Goal: Information Seeking & Learning: Learn about a topic

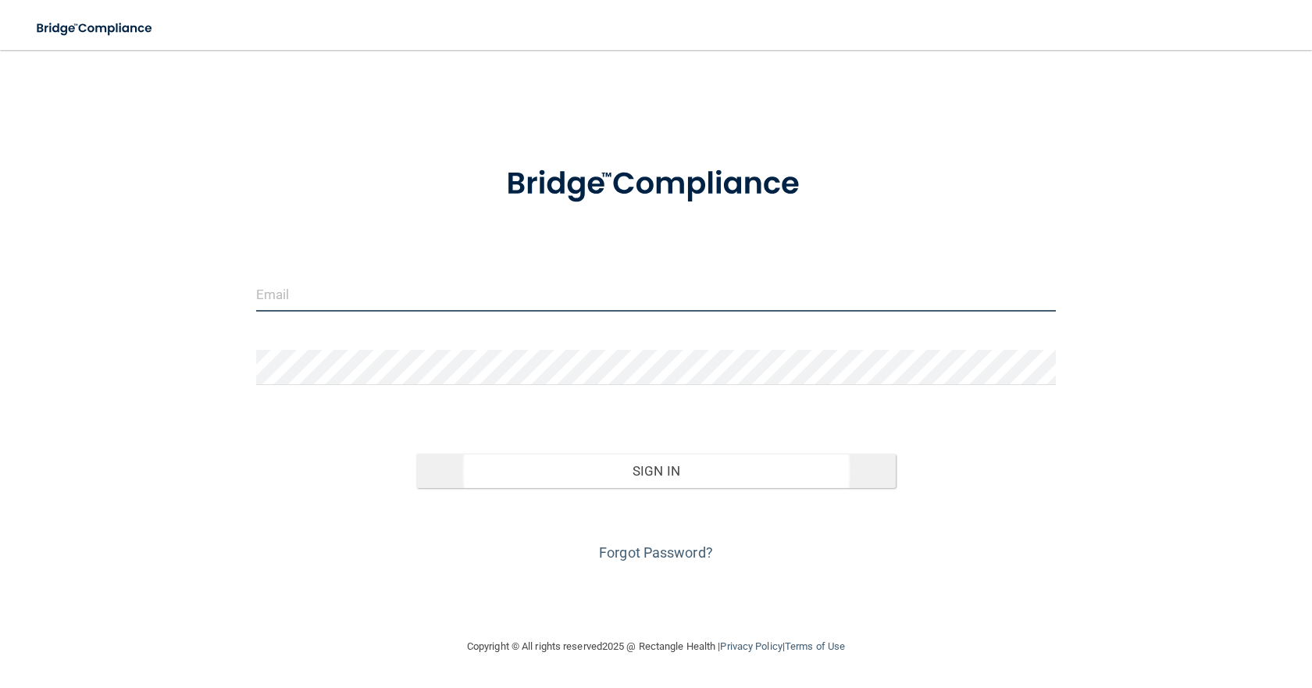
type input "[PERSON_NAME][EMAIL_ADDRESS][DOMAIN_NAME]"
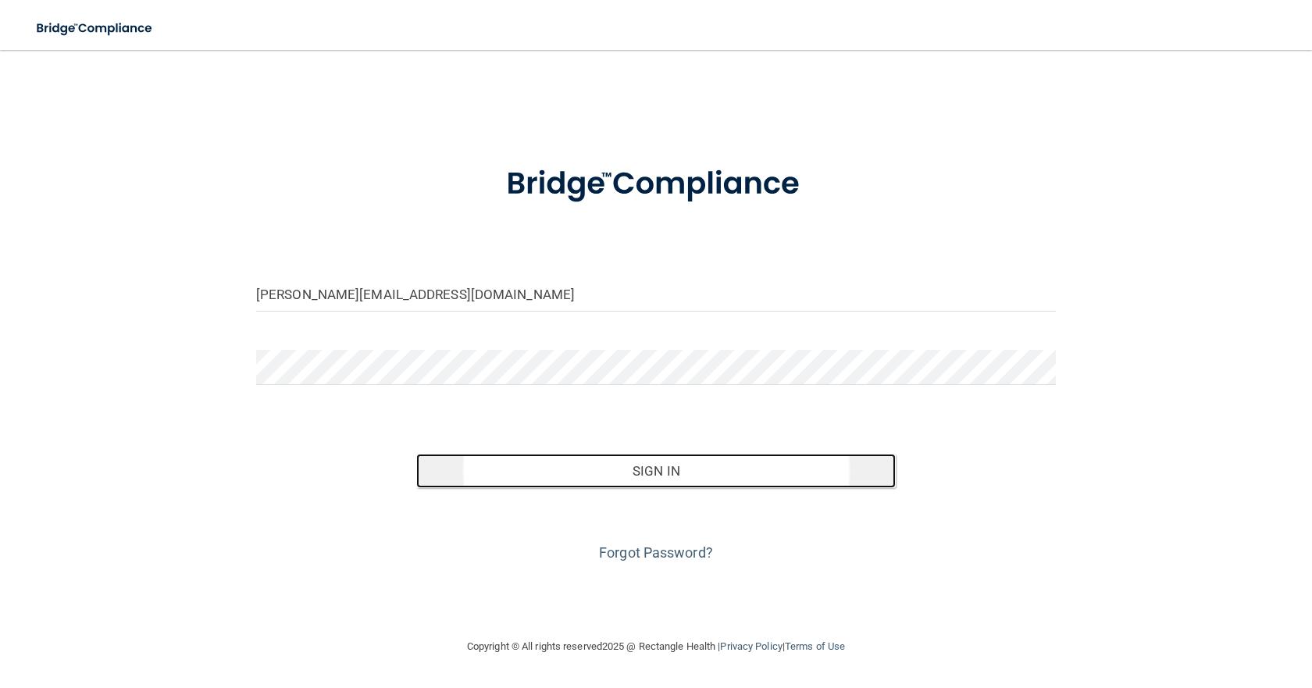
click at [779, 482] on button "Sign In" at bounding box center [655, 471] width 479 height 34
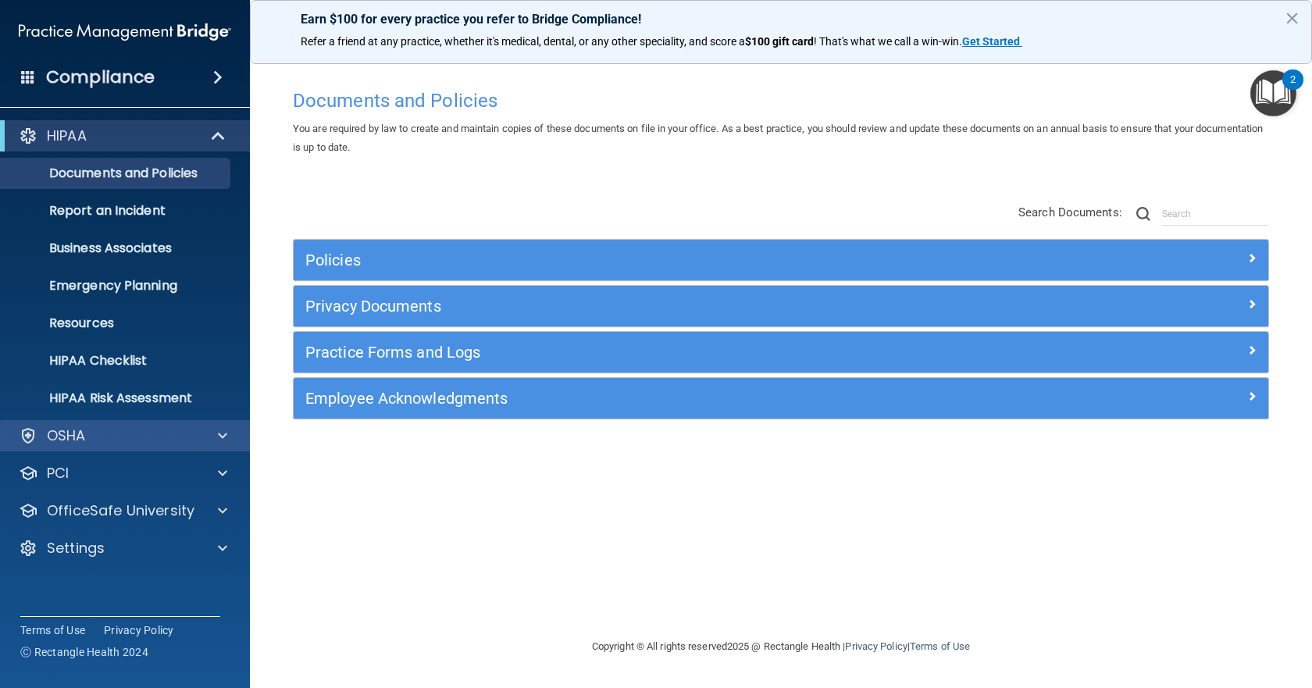
click at [95, 450] on div "OSHA" at bounding box center [125, 435] width 251 height 31
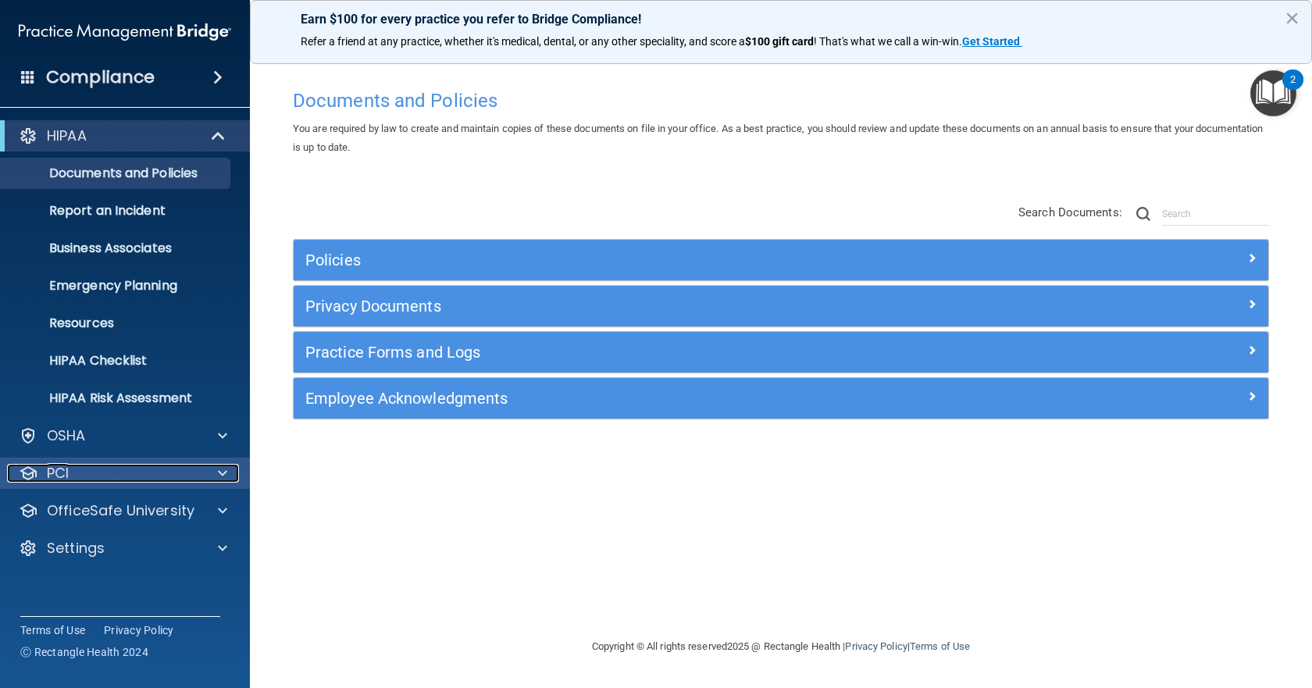
click at [106, 482] on div "PCI" at bounding box center [104, 473] width 194 height 19
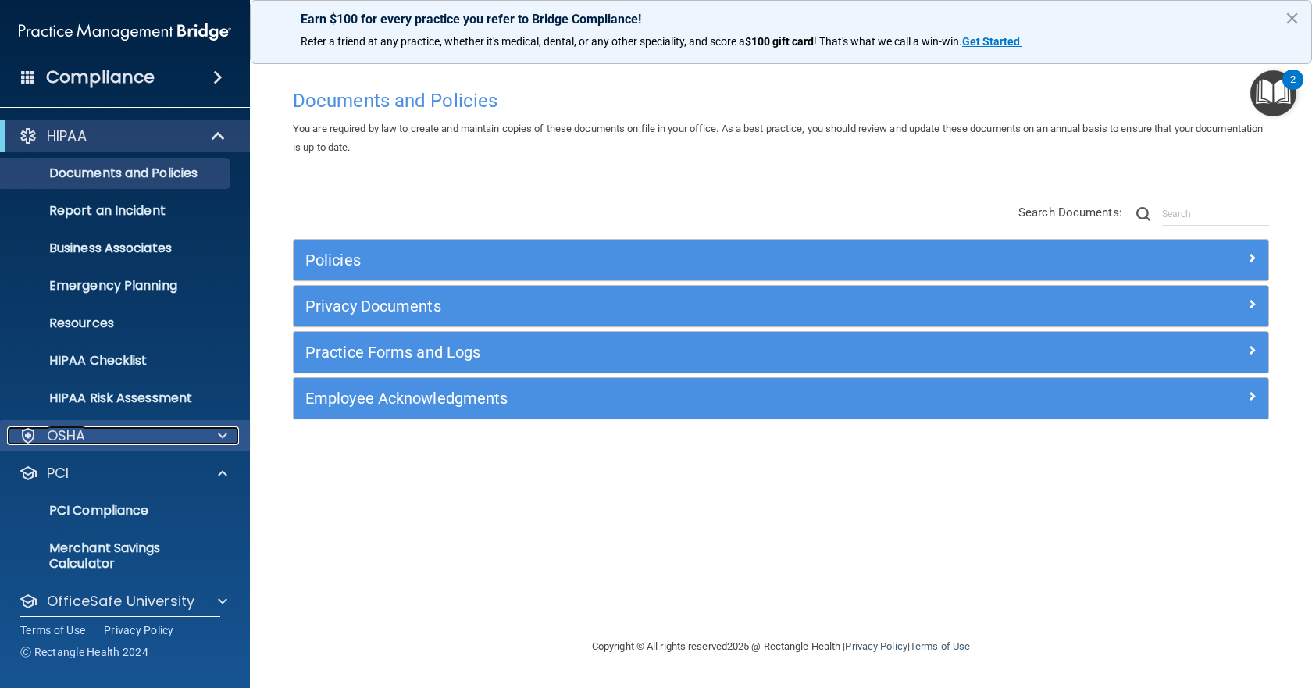
click at [162, 444] on div "OSHA" at bounding box center [104, 435] width 194 height 19
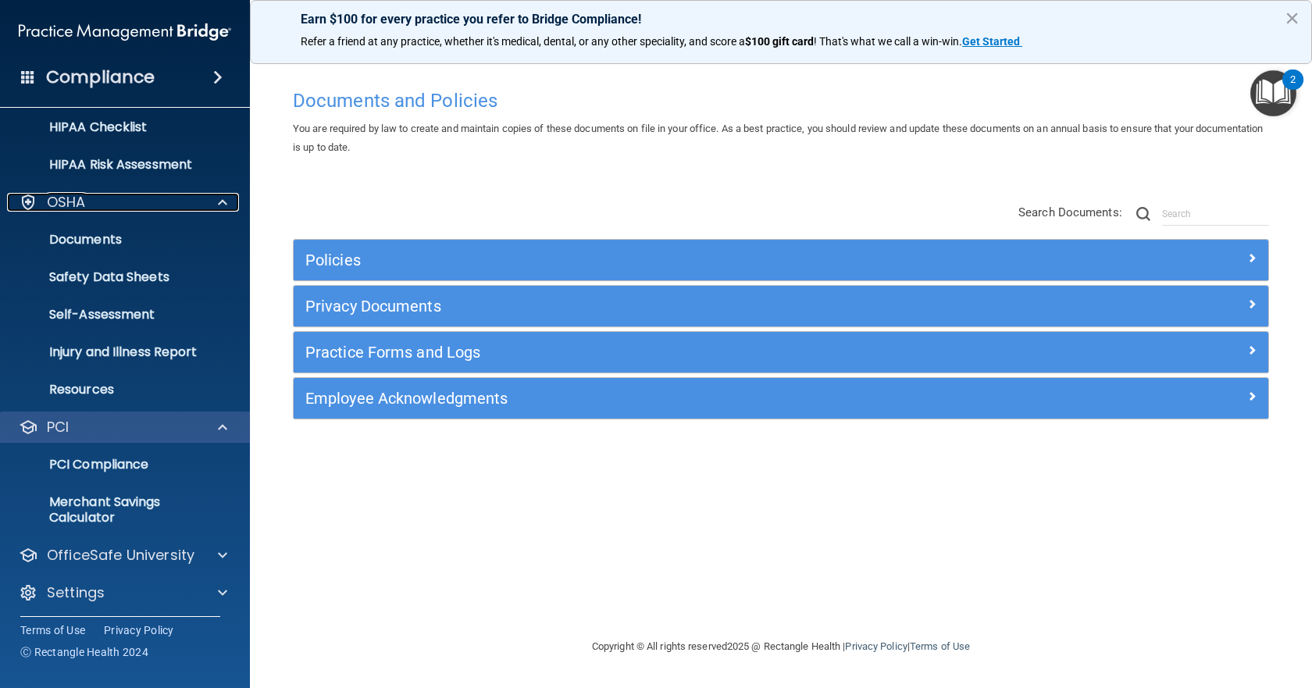
scroll to position [238, 0]
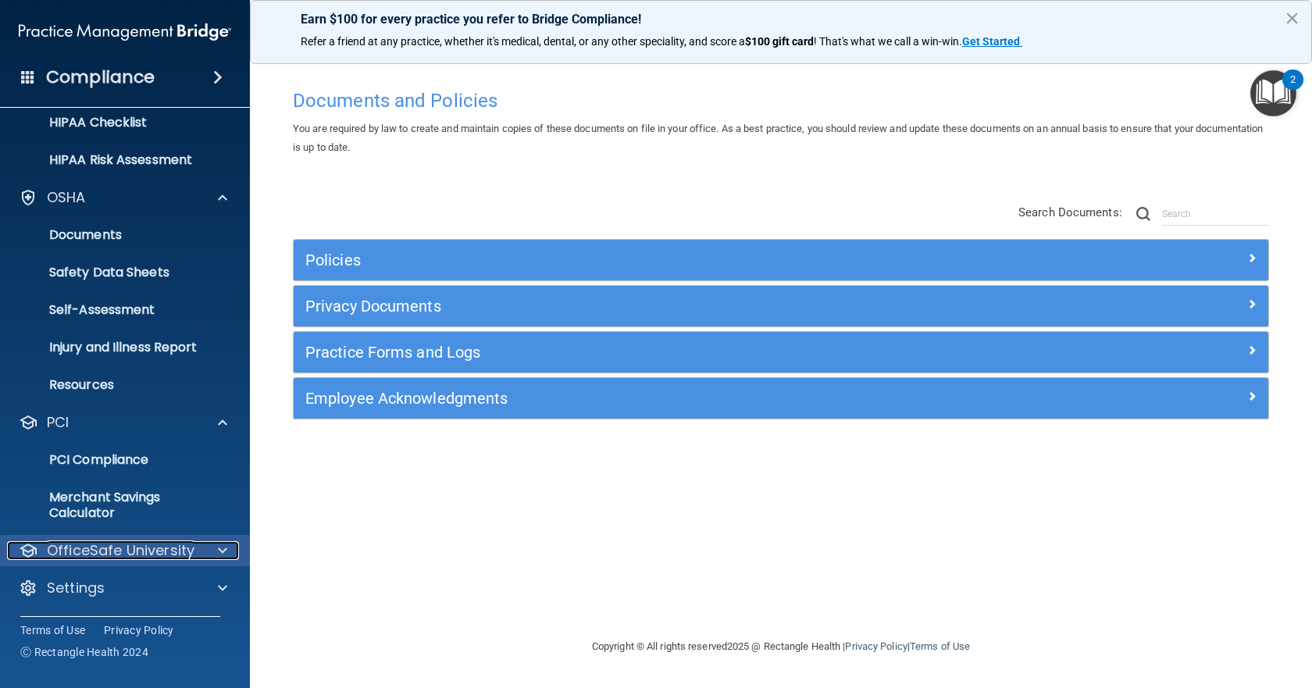
click at [218, 549] on span at bounding box center [222, 550] width 9 height 19
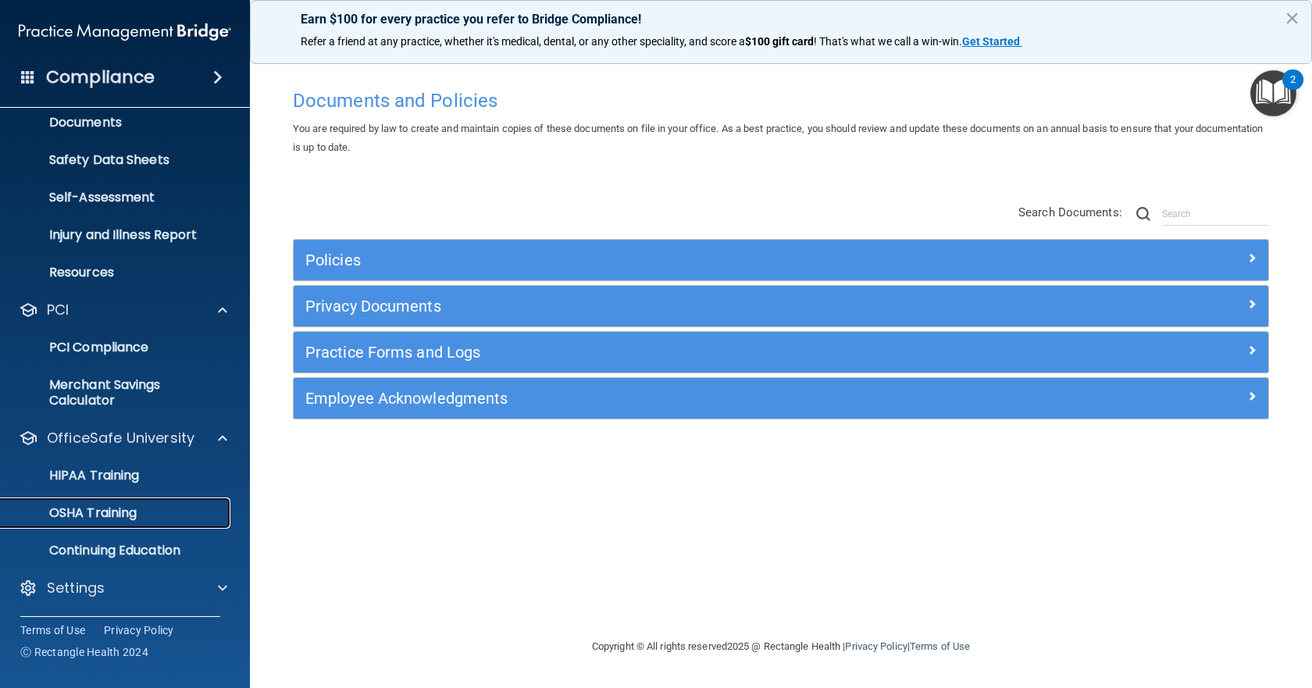
click at [121, 505] on p "OSHA Training" at bounding box center [73, 513] width 126 height 16
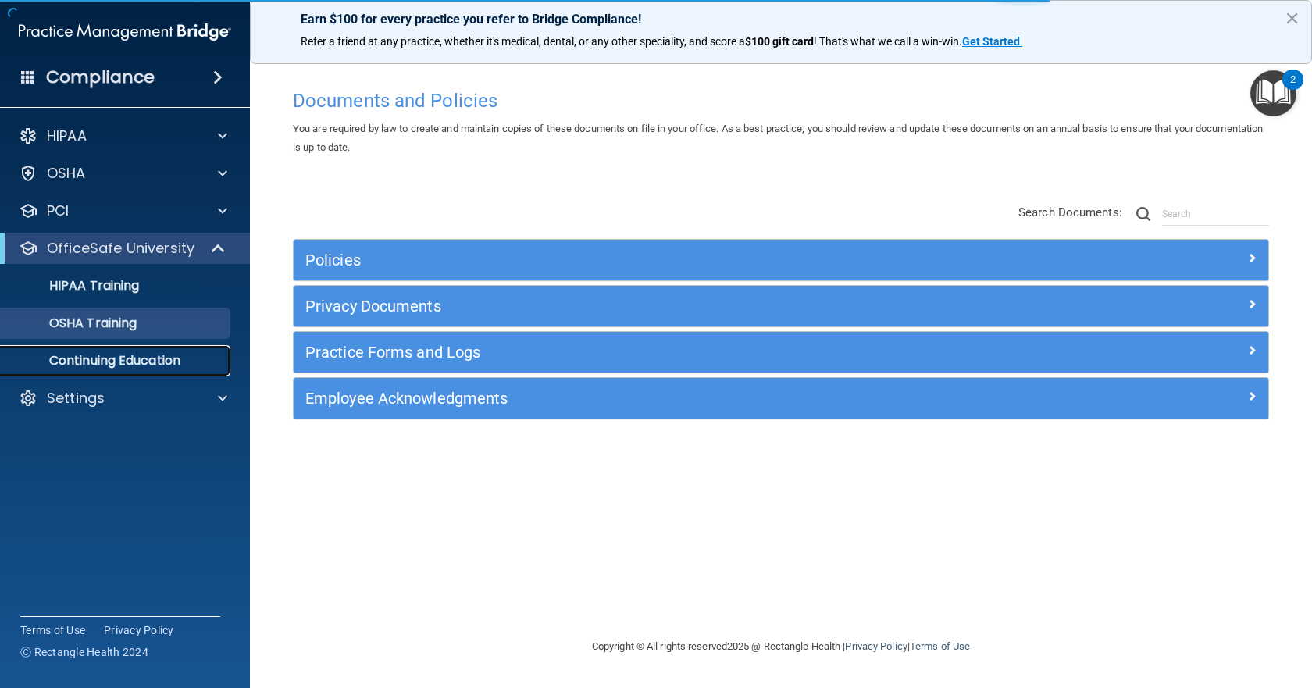
click at [163, 360] on p "Continuing Education" at bounding box center [116, 361] width 213 height 16
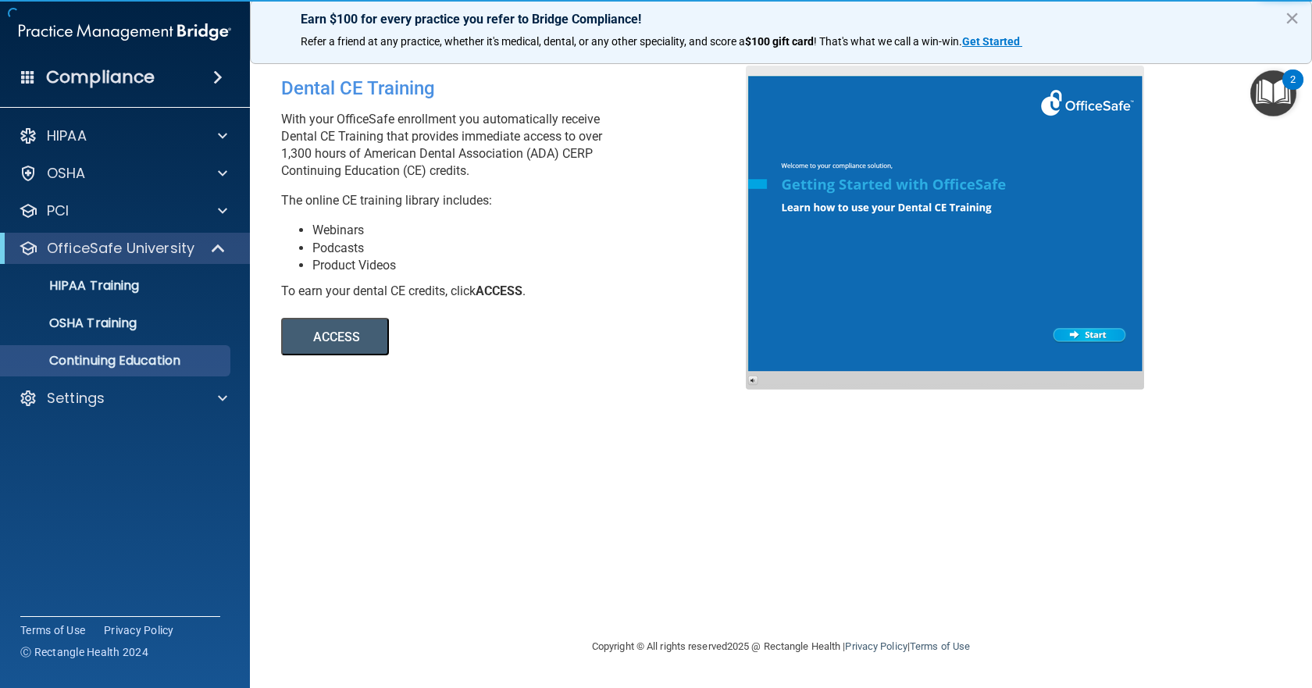
click at [150, 304] on ul "HIPAA Training OSHA Training Continuing Education" at bounding box center [125, 320] width 283 height 112
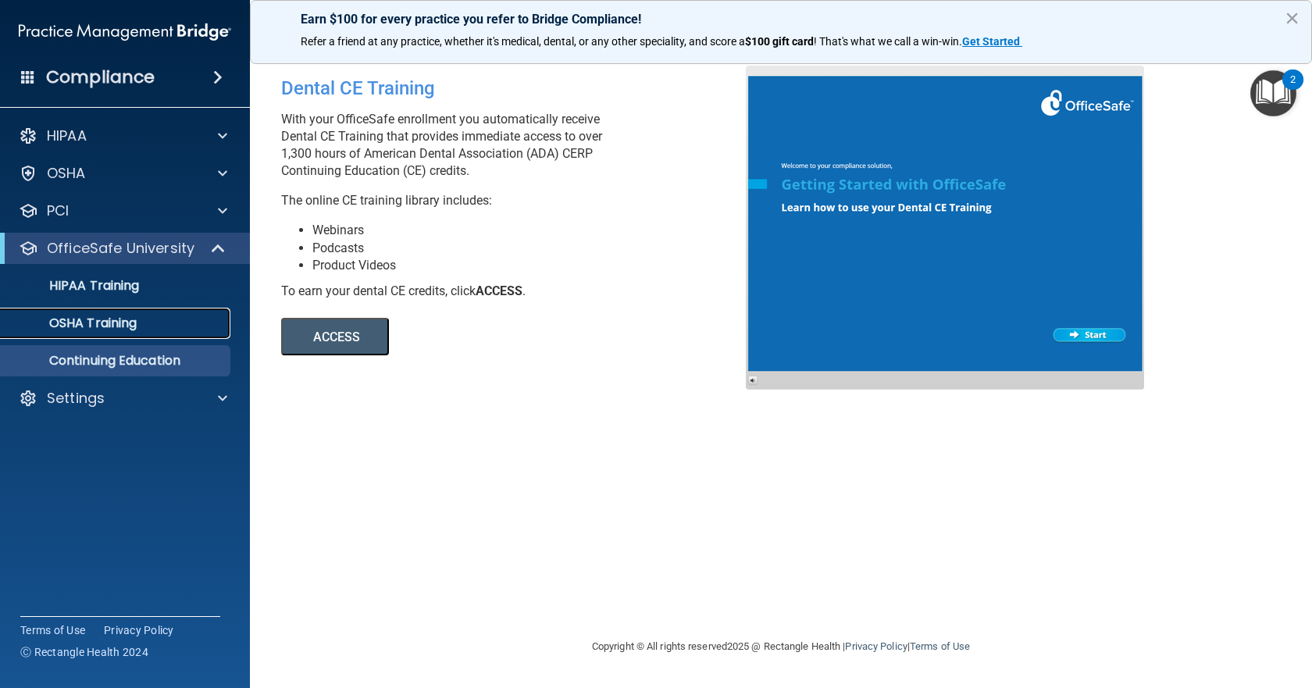
click at [153, 314] on link "OSHA Training" at bounding box center [107, 323] width 246 height 31
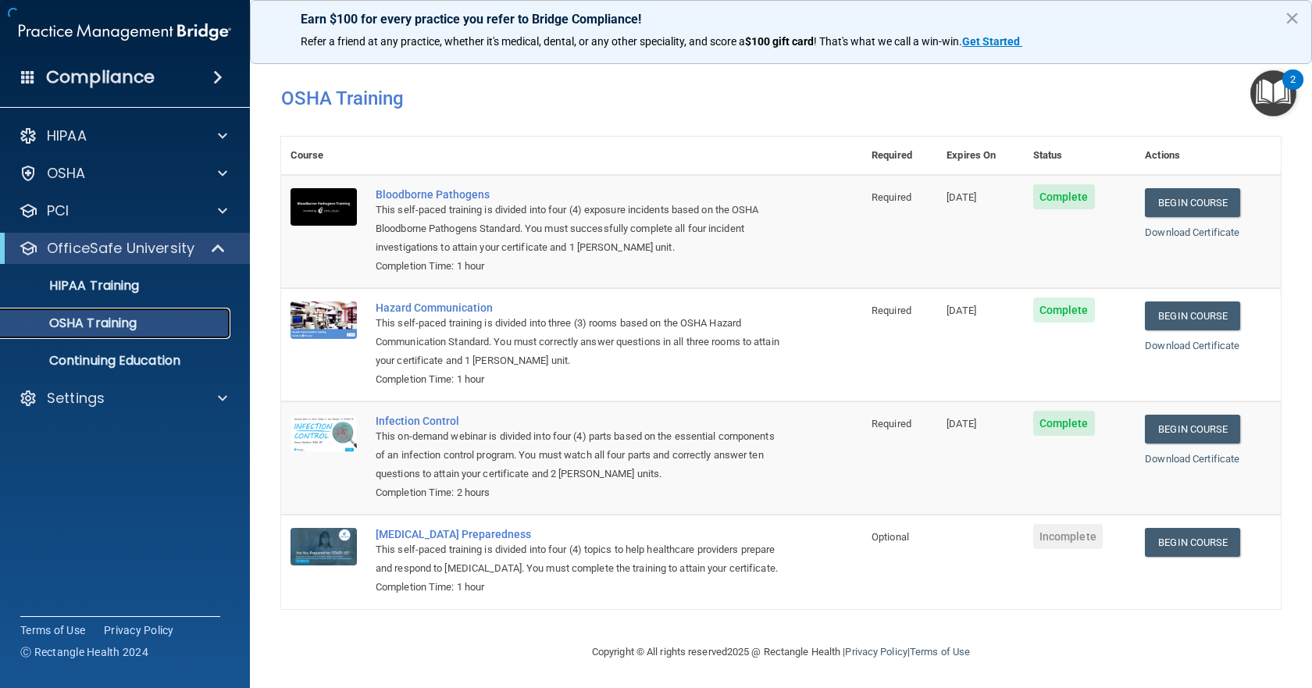
click at [128, 323] on p "OSHA Training" at bounding box center [73, 323] width 126 height 16
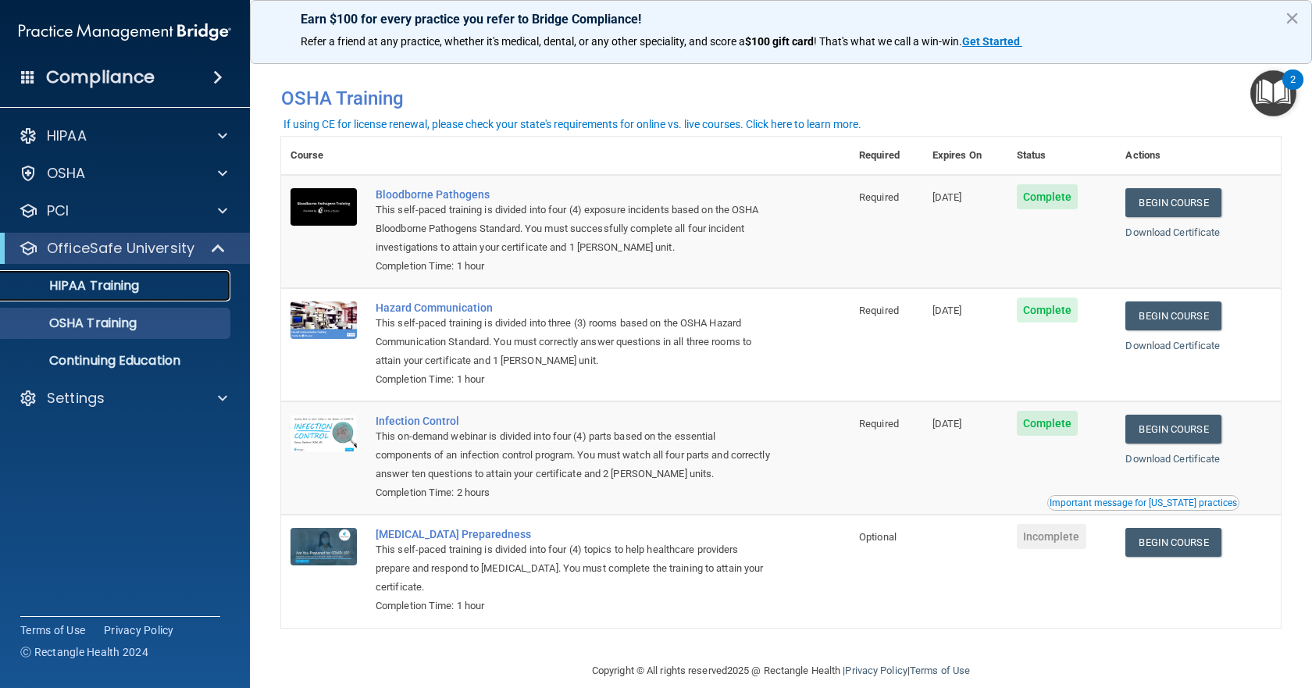
click at [151, 275] on link "HIPAA Training" at bounding box center [107, 285] width 246 height 31
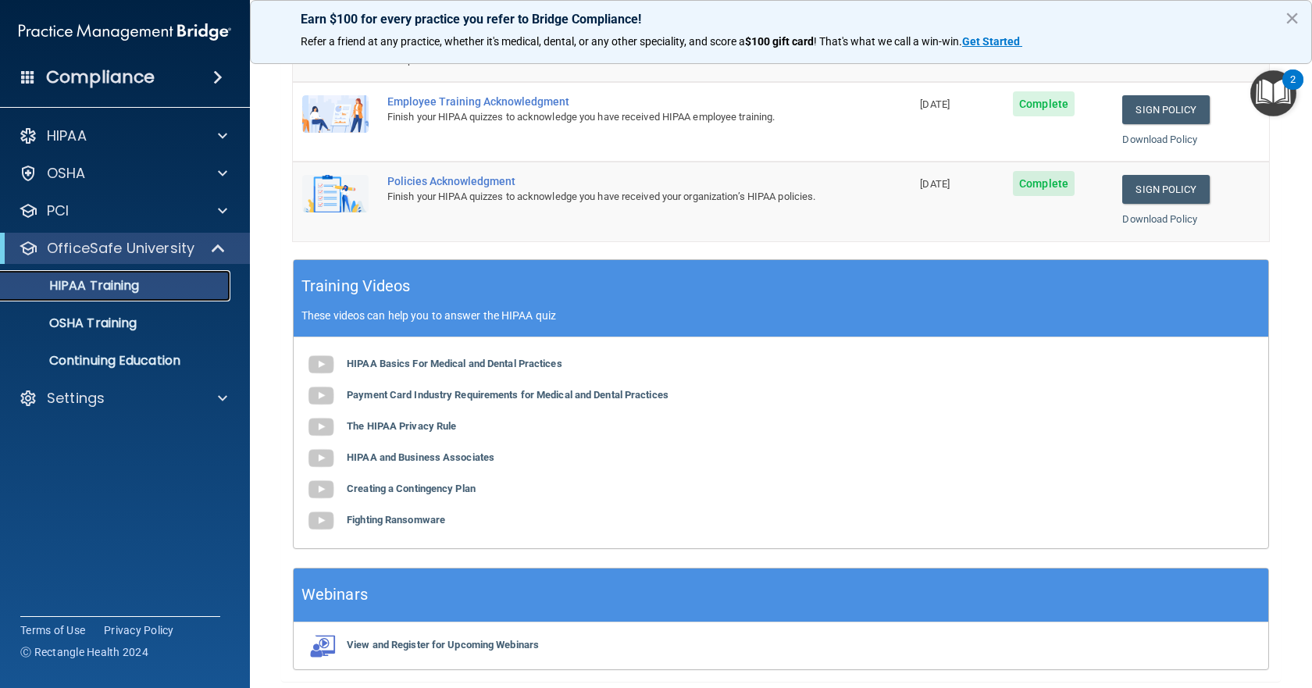
scroll to position [312, 0]
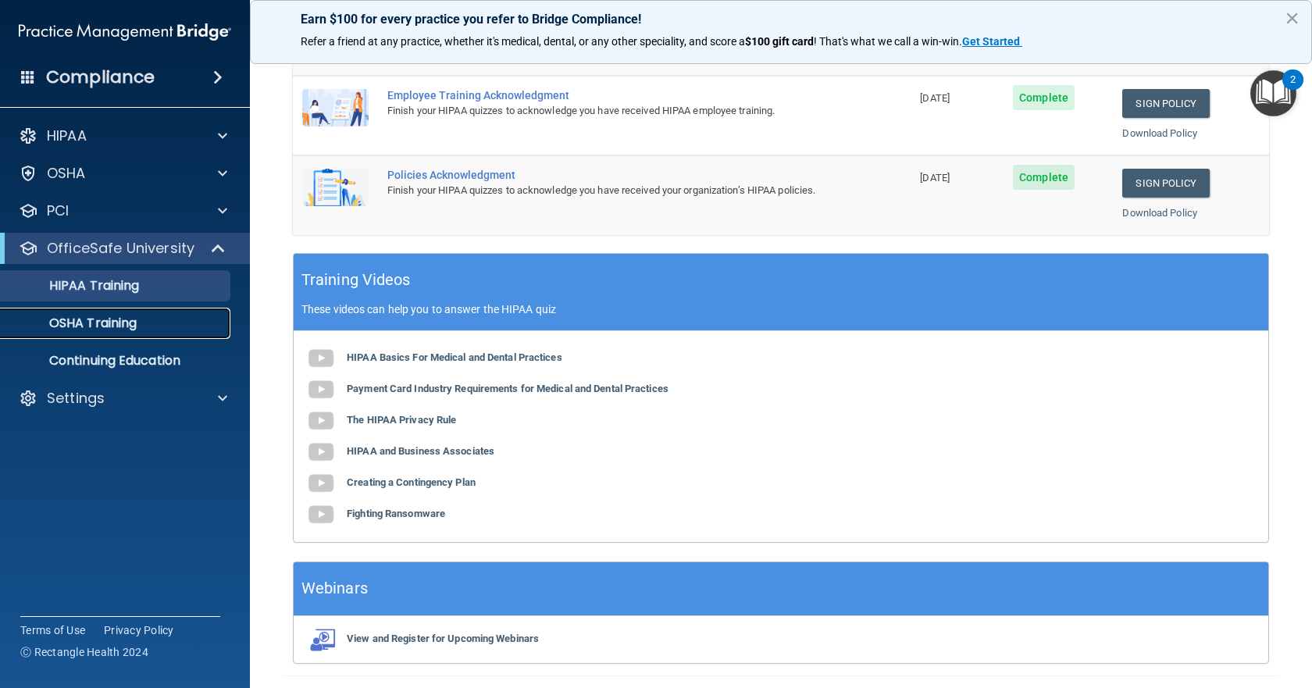
click at [141, 334] on link "OSHA Training" at bounding box center [107, 323] width 246 height 31
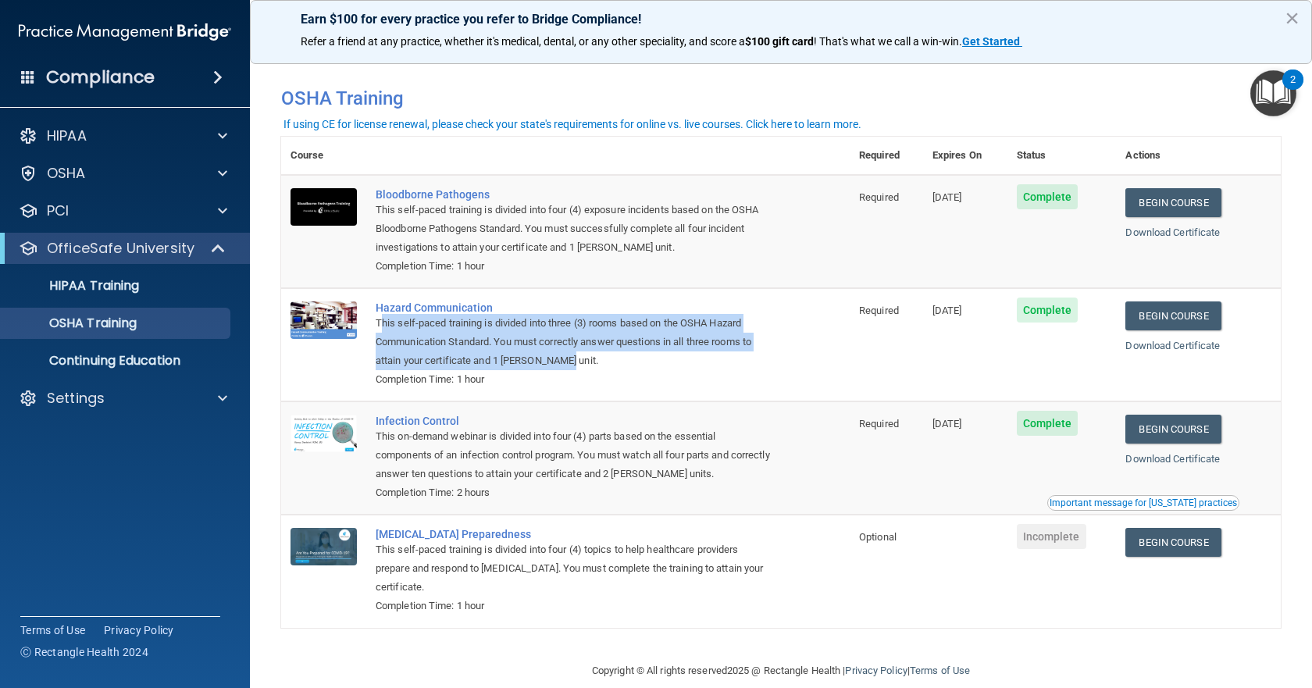
drag, startPoint x: 588, startPoint y: 365, endPoint x: 382, endPoint y: 325, distance: 210.1
click at [382, 325] on div "This self-paced training is divided into three (3) rooms based on the OSHA Haza…" at bounding box center [574, 342] width 396 height 56
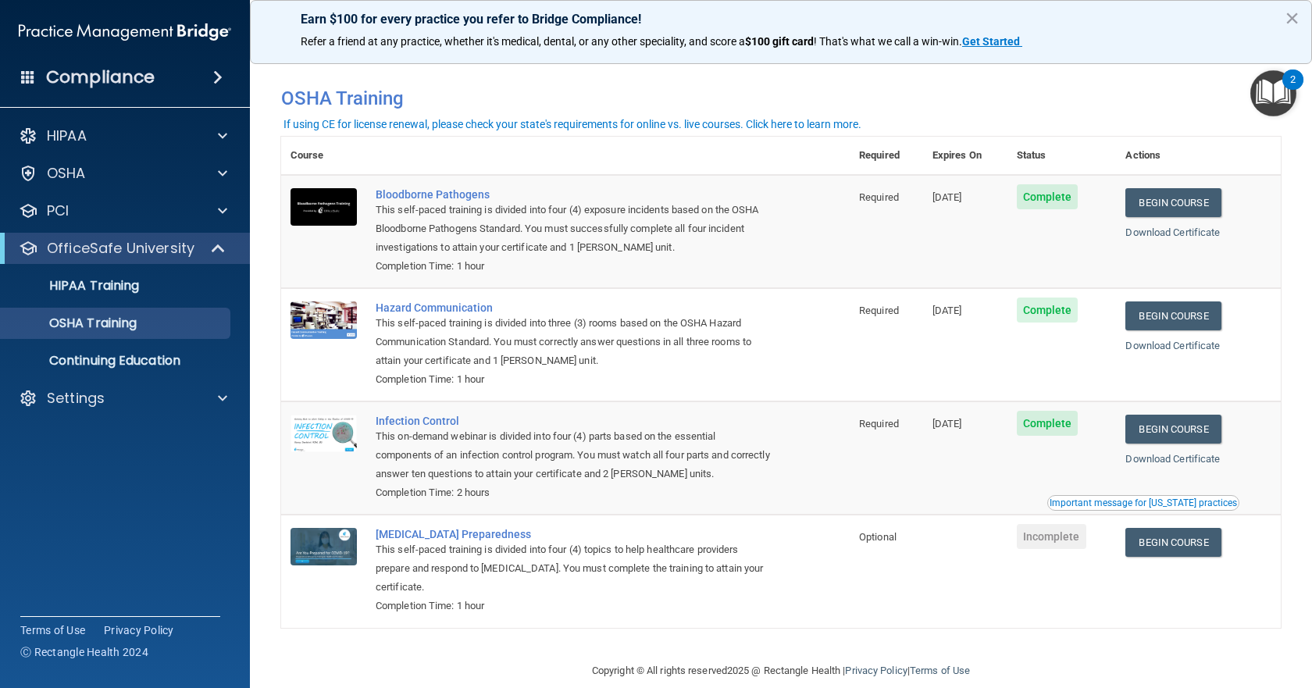
click at [756, 490] on div "Completion Time: 2 hours" at bounding box center [574, 492] width 396 height 19
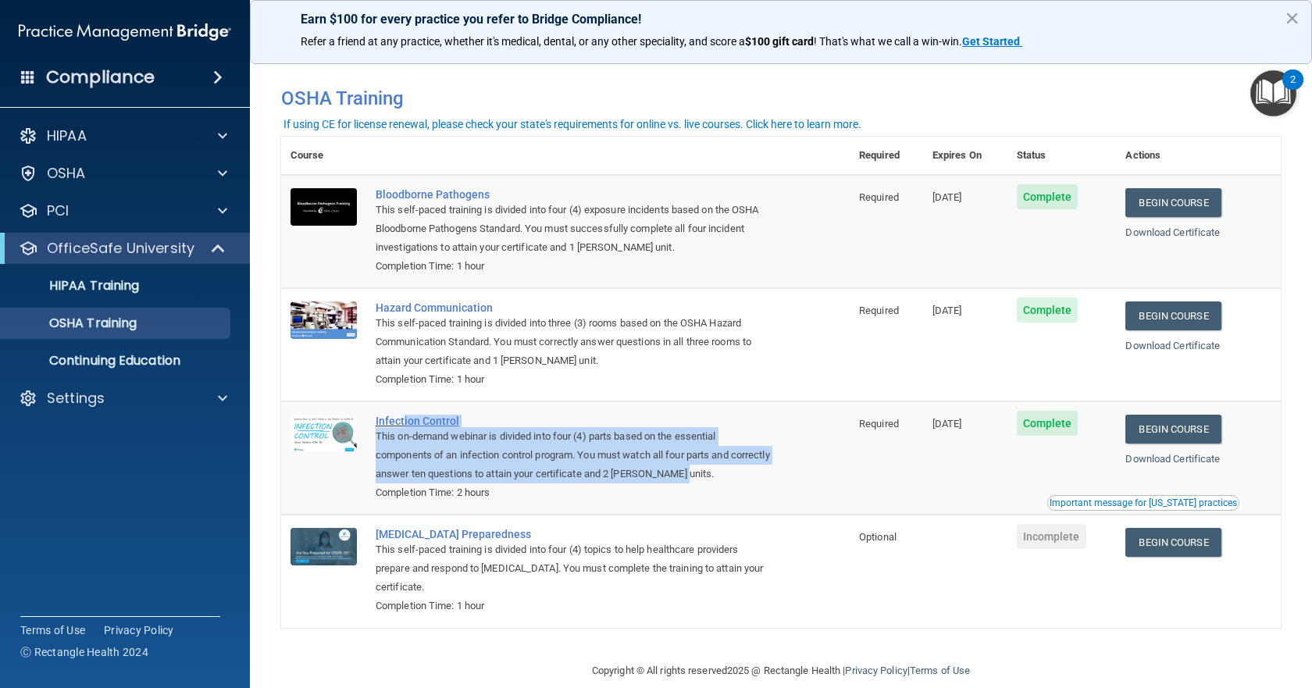
drag, startPoint x: 743, startPoint y: 473, endPoint x: 402, endPoint y: 419, distance: 344.7
click at [402, 419] on td "Infection Control This on-demand webinar is divided into four (4) parts based o…" at bounding box center [607, 457] width 483 height 113
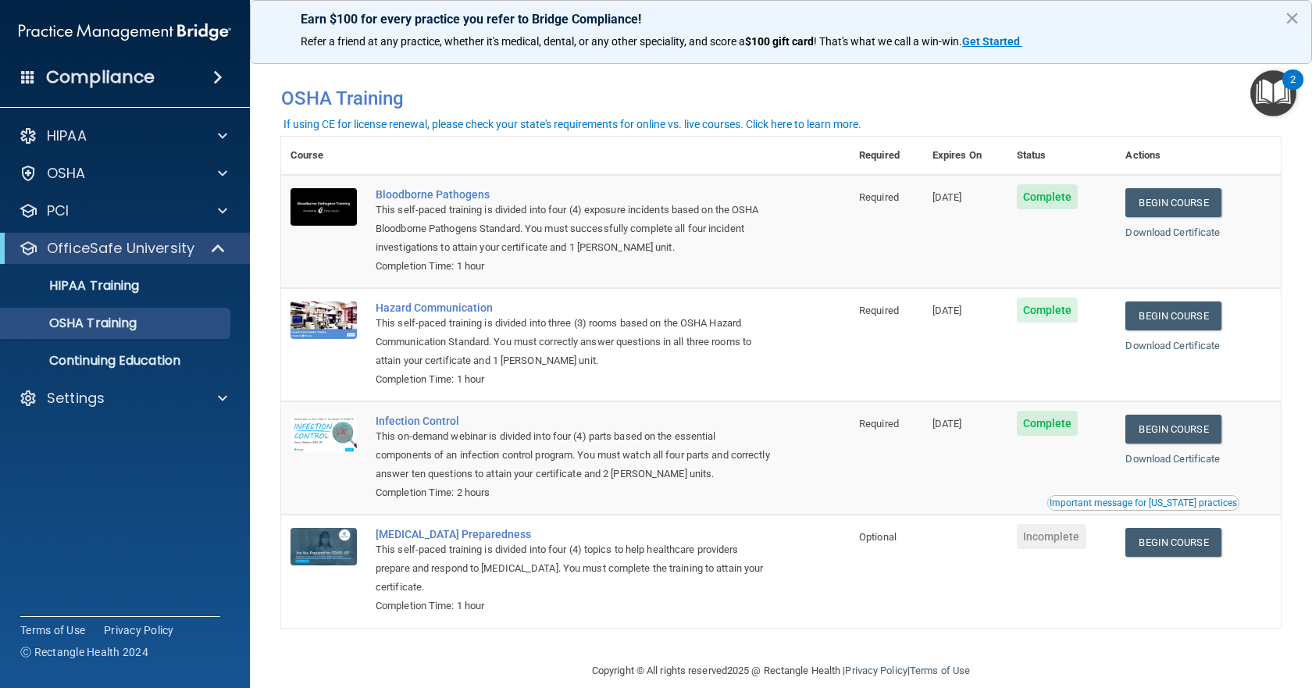
click at [611, 254] on div "This self-paced training is divided into four (4) exposure incidents based on t…" at bounding box center [574, 229] width 396 height 56
click at [142, 284] on div "HIPAA Training" at bounding box center [116, 286] width 213 height 16
